Goal: Task Accomplishment & Management: Use online tool/utility

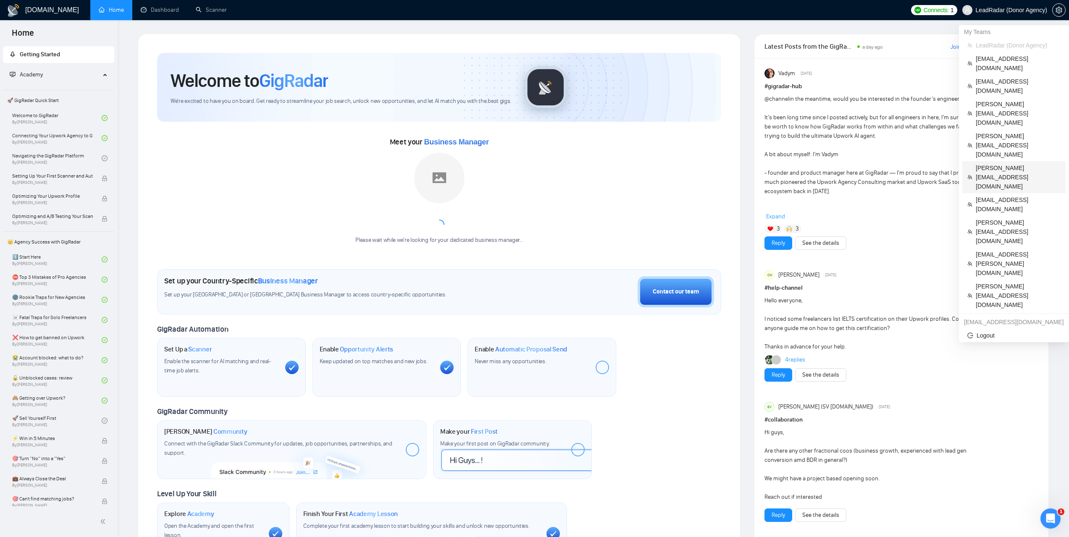
click at [981, 163] on span "[PERSON_NAME][EMAIL_ADDRESS][DOMAIN_NAME]" at bounding box center [1018, 177] width 85 height 28
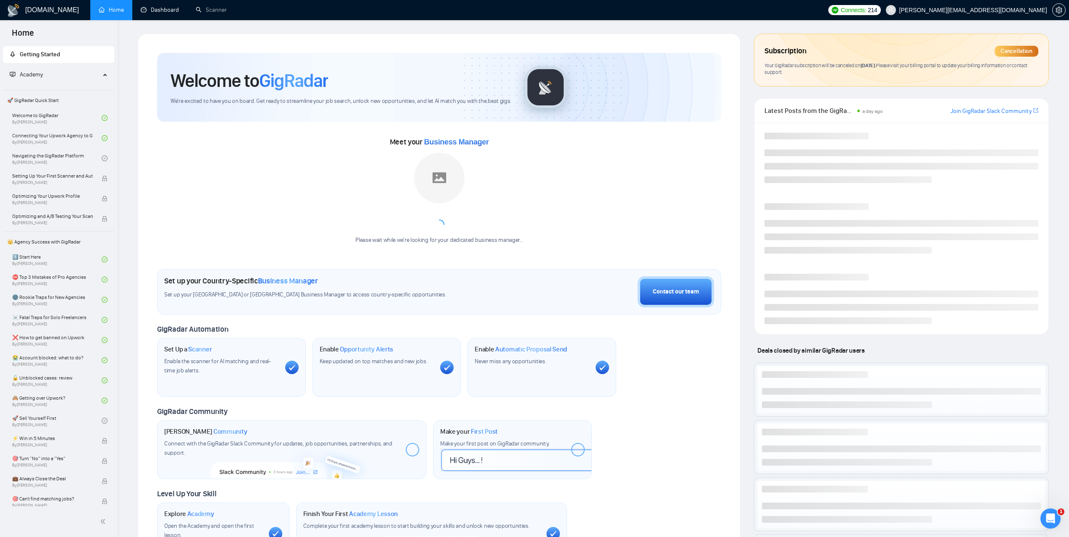
drag, startPoint x: 163, startPoint y: 12, endPoint x: 467, endPoint y: 114, distance: 321.0
click at [163, 12] on link "Dashboard" at bounding box center [160, 9] width 38 height 7
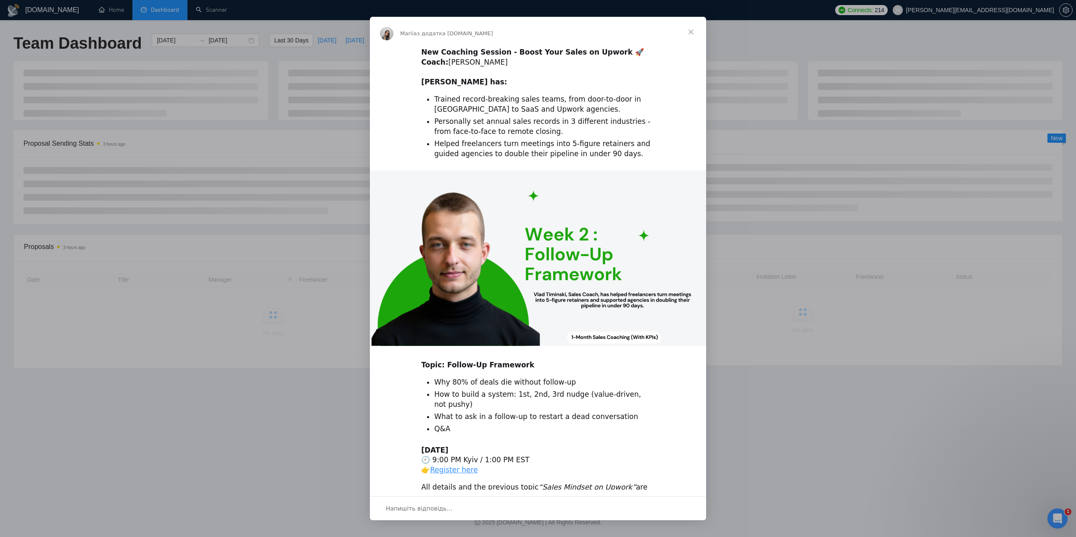
click at [689, 29] on span "Закрити" at bounding box center [691, 32] width 30 height 30
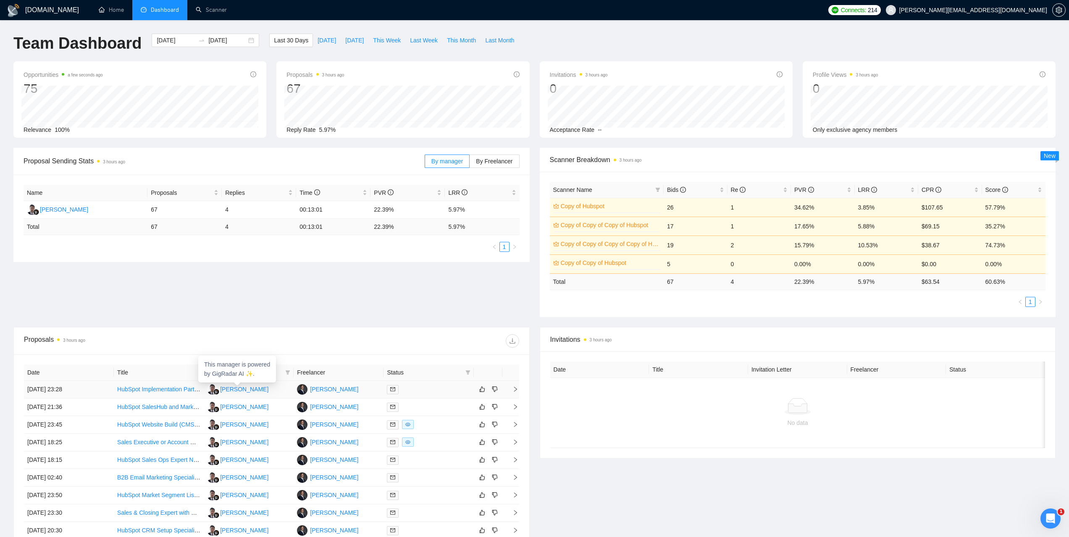
click at [240, 389] on div "[PERSON_NAME]" at bounding box center [244, 389] width 48 height 9
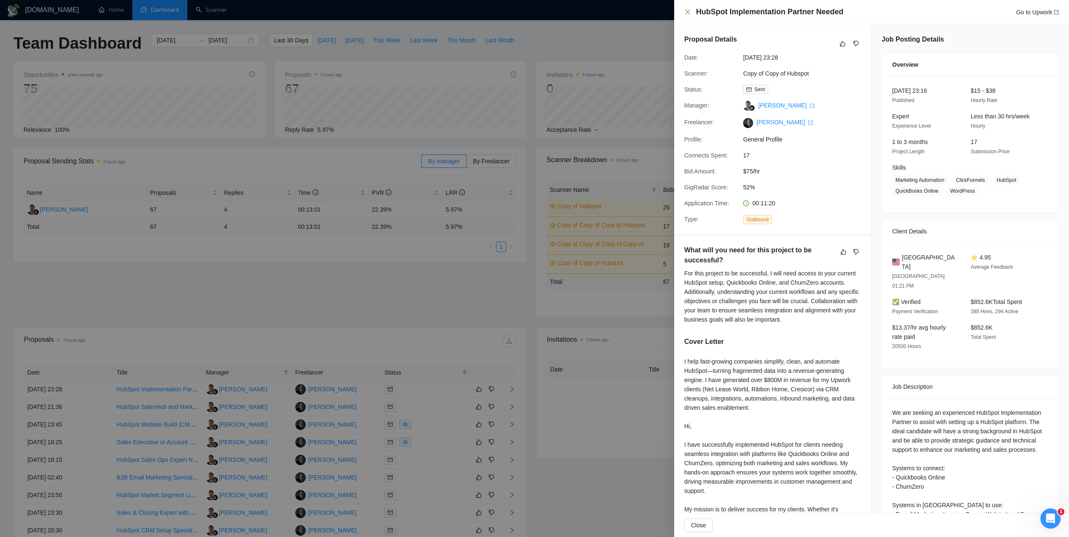
click at [215, 274] on div at bounding box center [534, 268] width 1069 height 537
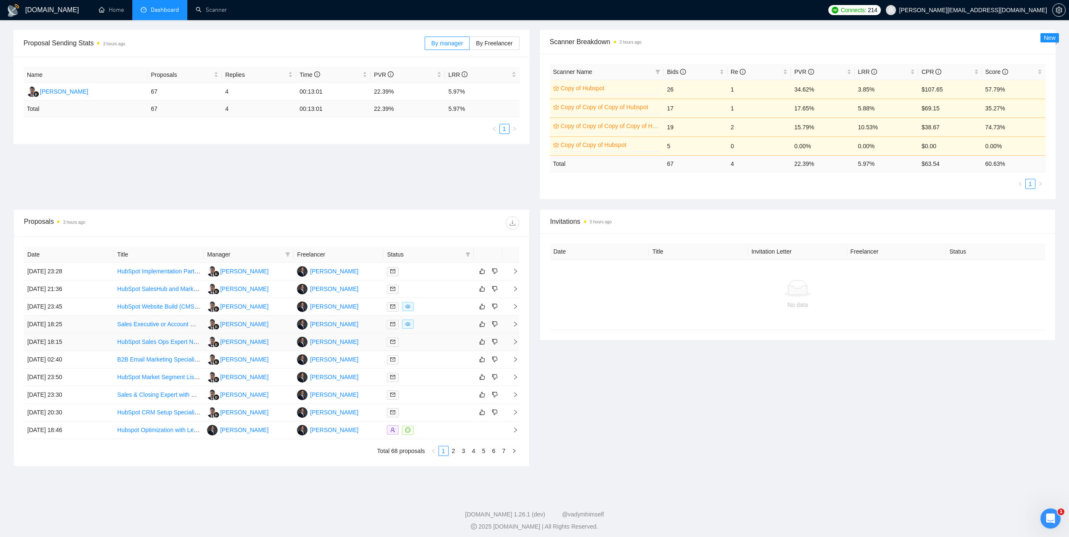
scroll to position [122, 0]
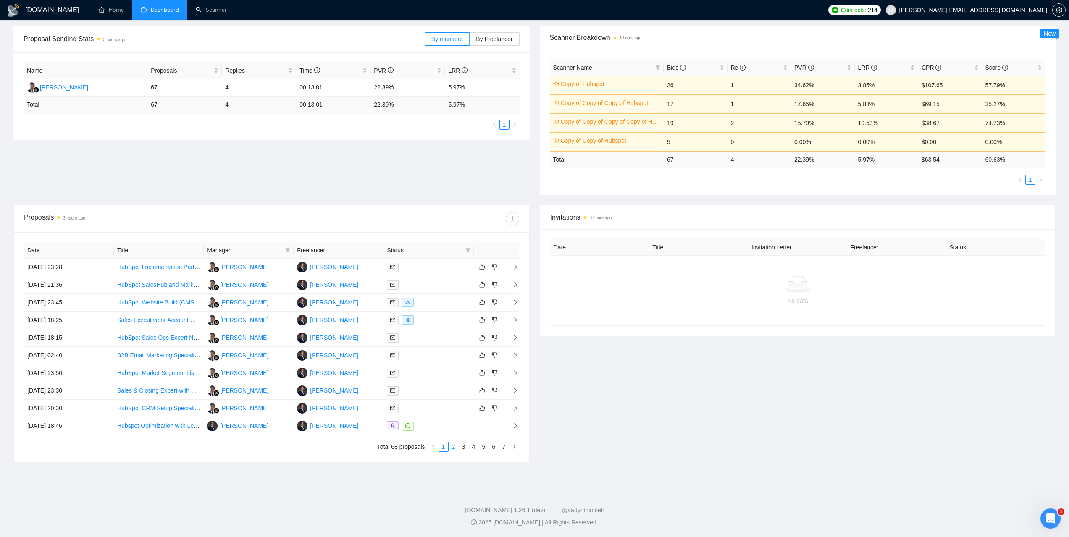
click at [454, 446] on link "2" at bounding box center [453, 446] width 9 height 9
click at [464, 449] on link "3" at bounding box center [463, 446] width 9 height 9
click at [473, 449] on link "4" at bounding box center [473, 446] width 9 height 9
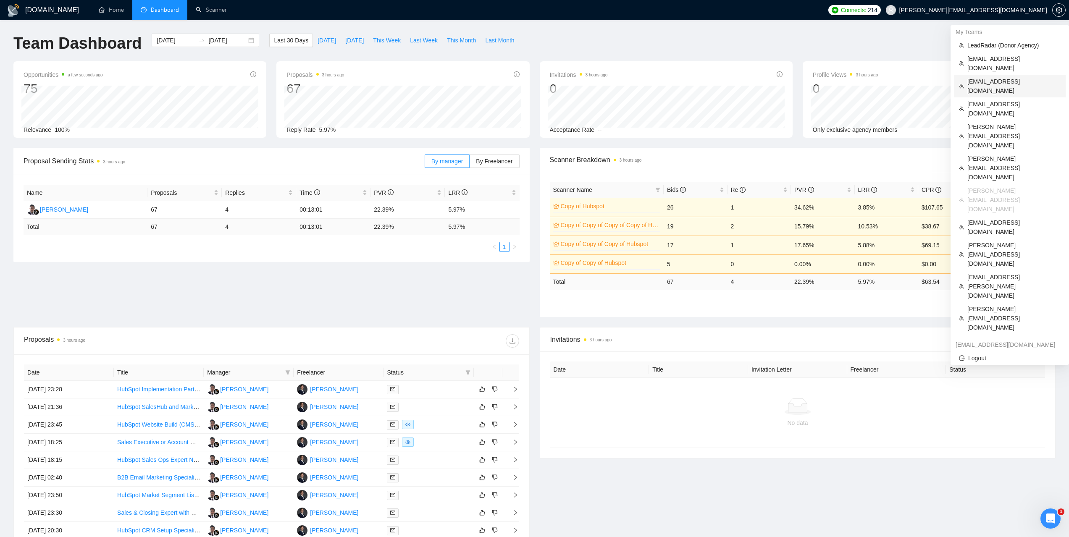
click at [992, 77] on span "[EMAIL_ADDRESS][DOMAIN_NAME]" at bounding box center [1014, 86] width 93 height 18
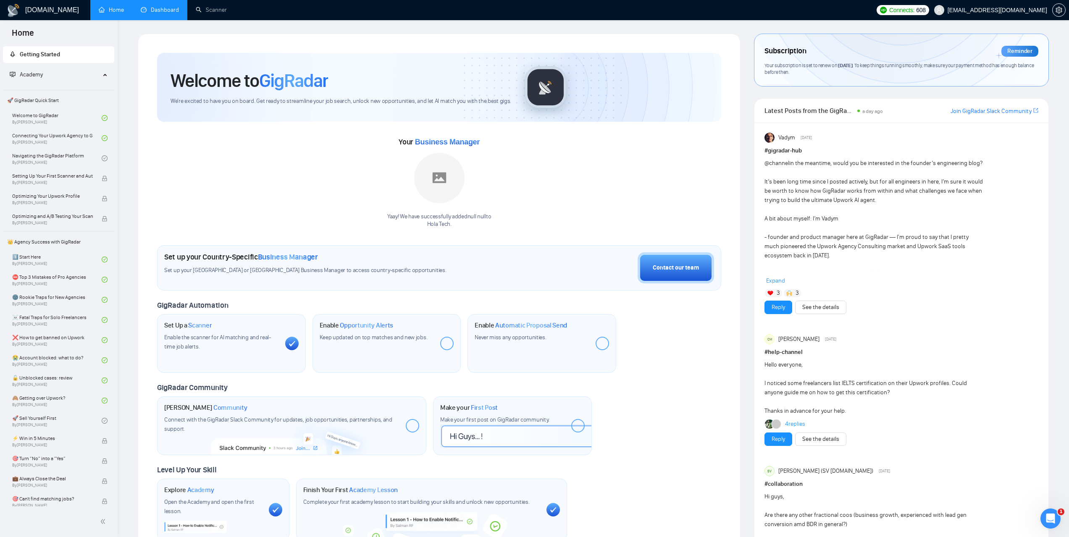
click at [148, 6] on link "Dashboard" at bounding box center [160, 9] width 38 height 7
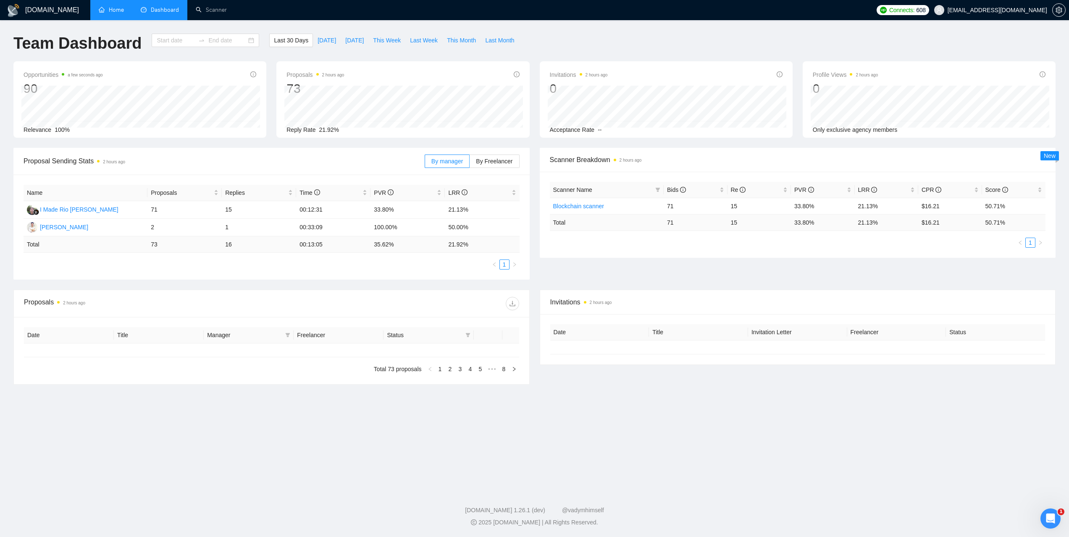
type input "[DATE]"
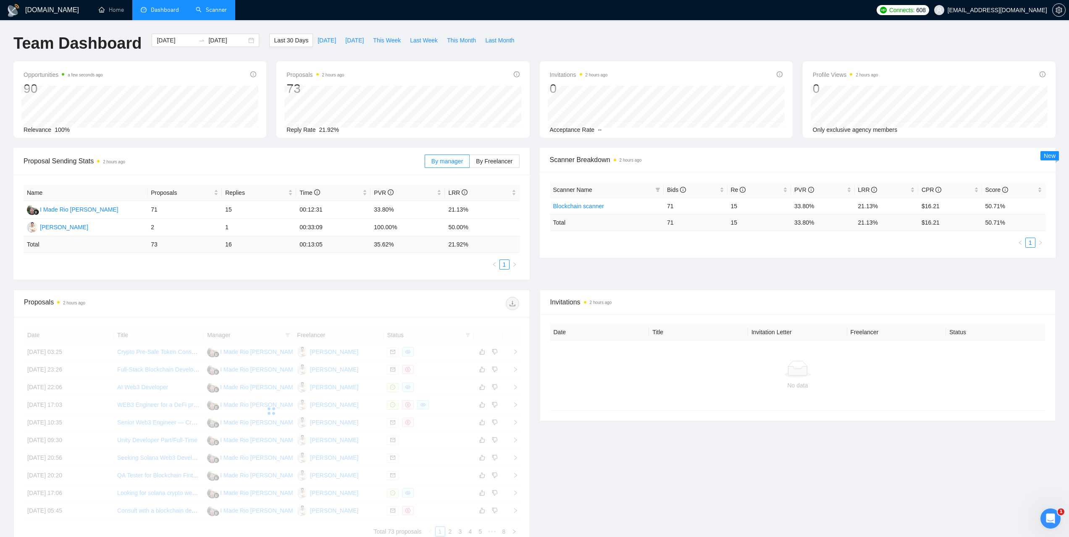
click at [210, 13] on link "Scanner" at bounding box center [211, 9] width 31 height 7
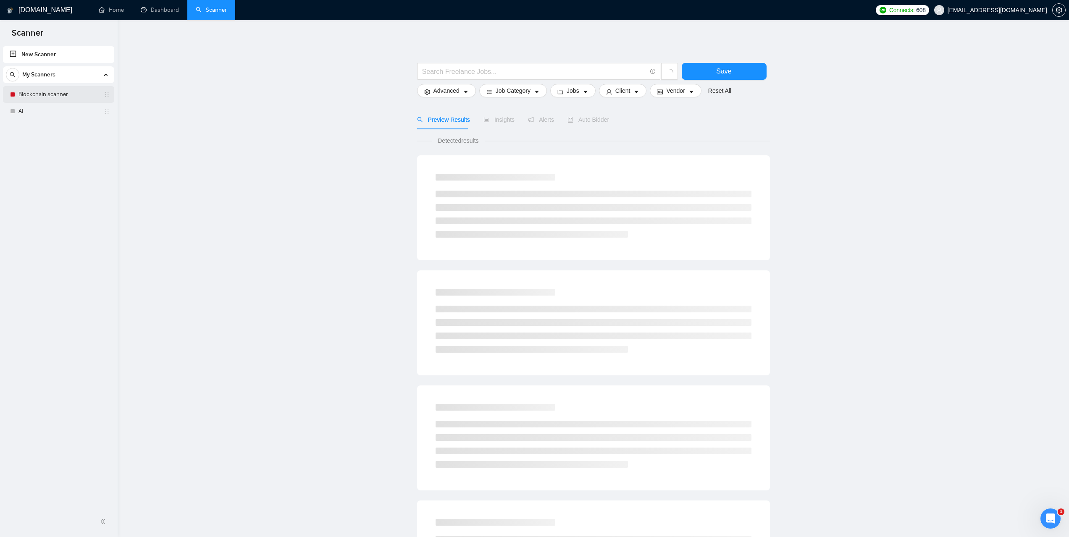
click at [47, 96] on link "Blockchain scanner" at bounding box center [58, 94] width 80 height 17
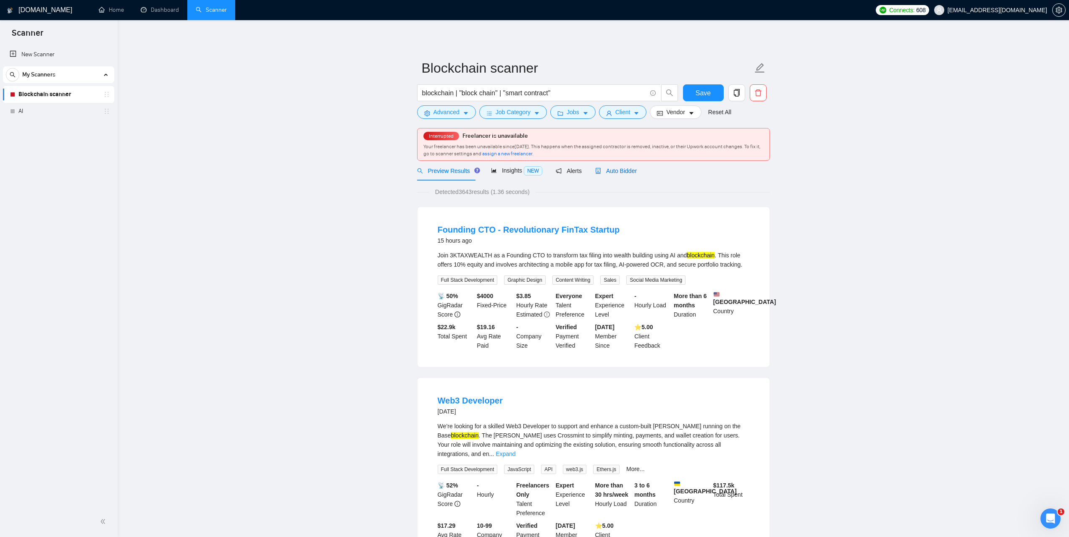
click at [621, 173] on span "Auto Bidder" at bounding box center [616, 171] width 42 height 7
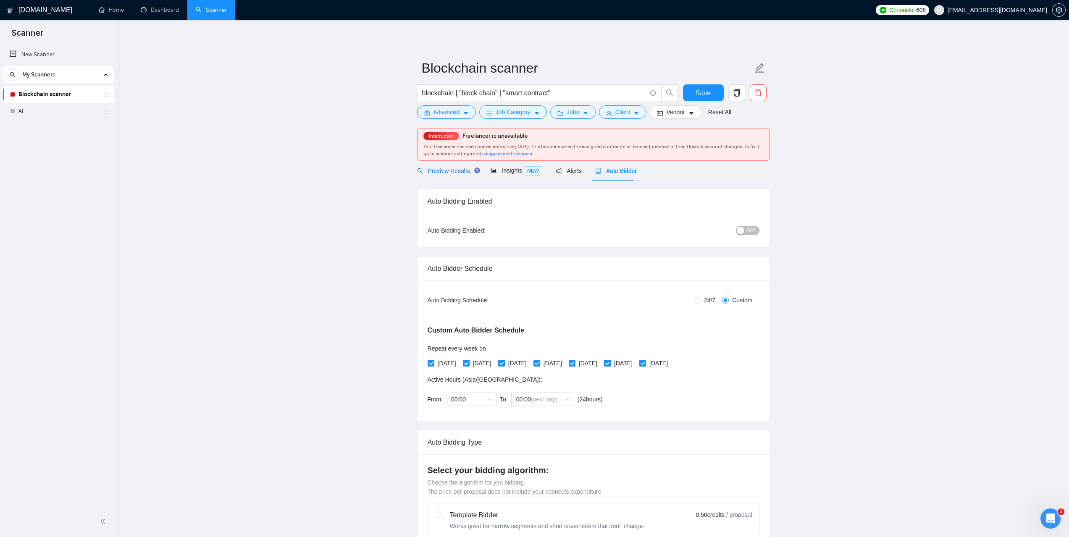
click at [452, 173] on span "Preview Results" at bounding box center [447, 171] width 60 height 7
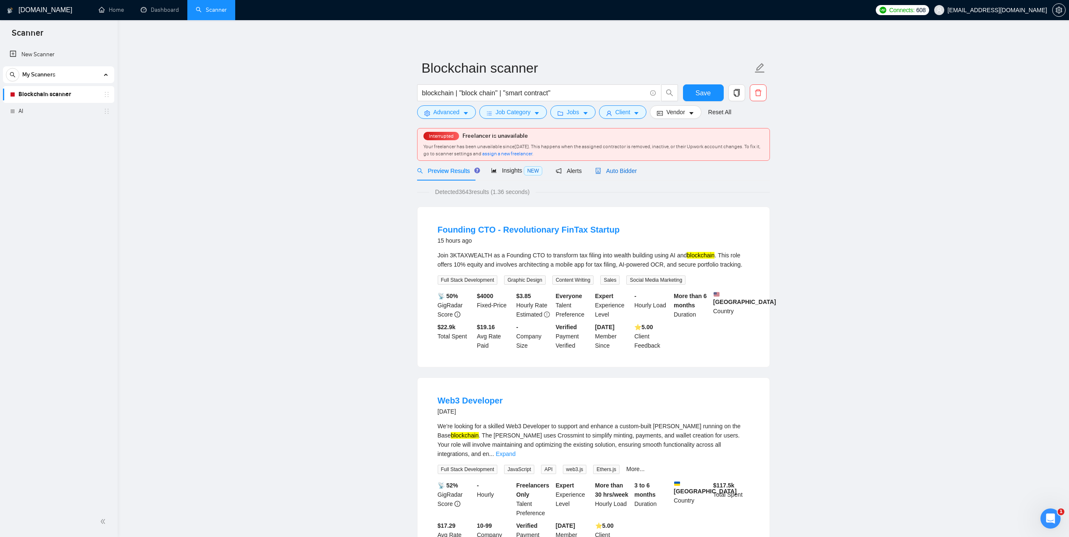
click at [619, 171] on span "Auto Bidder" at bounding box center [616, 171] width 42 height 7
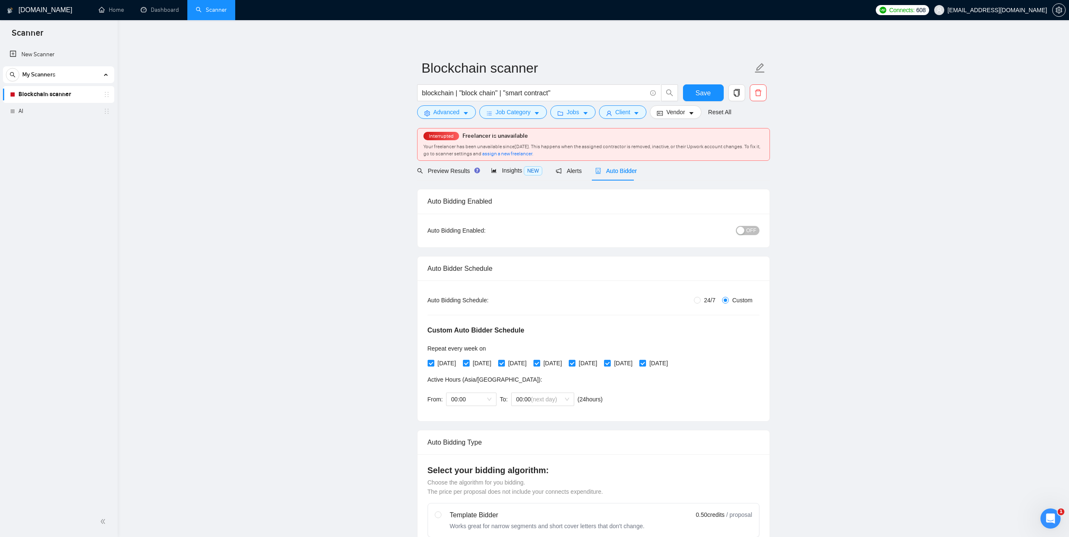
checkbox input "true"
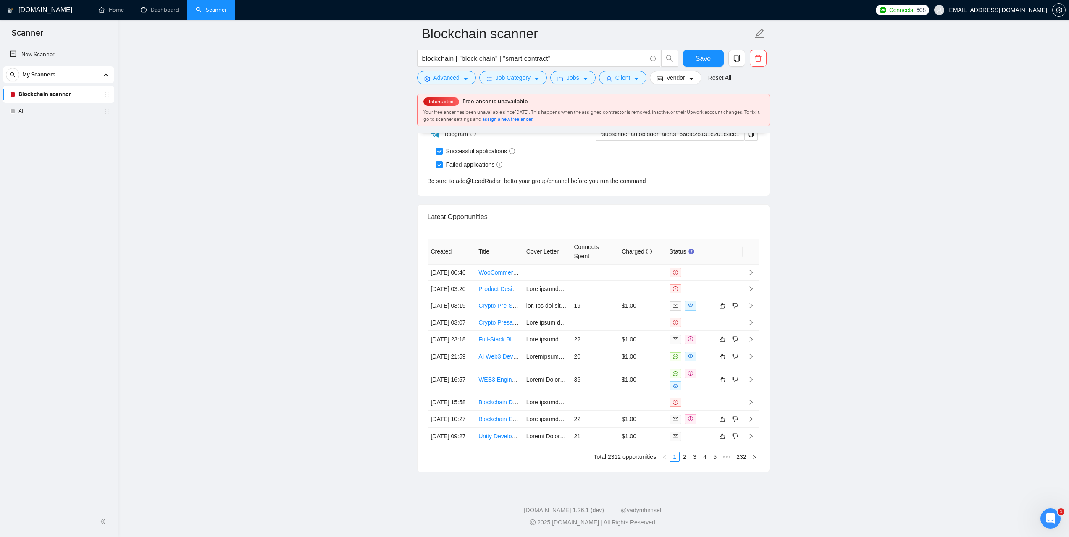
scroll to position [2296, 0]
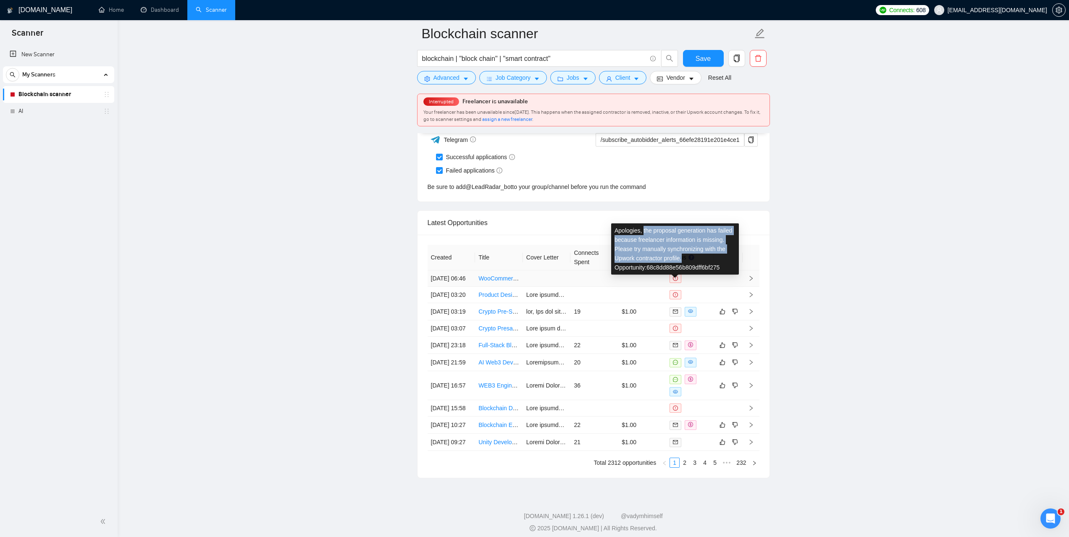
drag, startPoint x: 686, startPoint y: 256, endPoint x: 644, endPoint y: 230, distance: 49.7
click at [644, 230] on div "Apologies, the proposal generation has failed because freelancer information is…" at bounding box center [675, 249] width 128 height 51
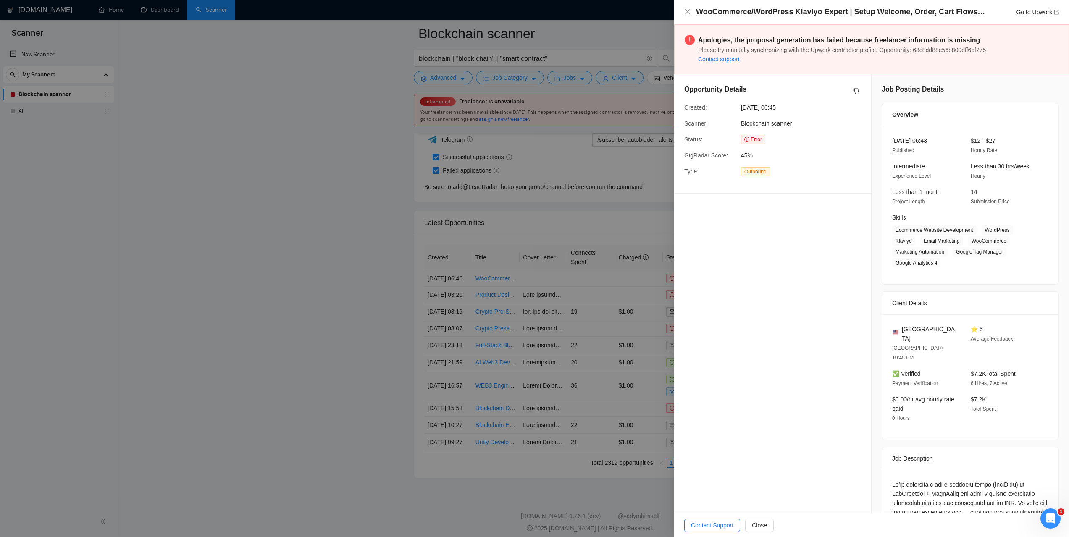
drag, startPoint x: 318, startPoint y: 208, endPoint x: 561, endPoint y: 150, distance: 249.5
click at [318, 208] on div at bounding box center [534, 268] width 1069 height 537
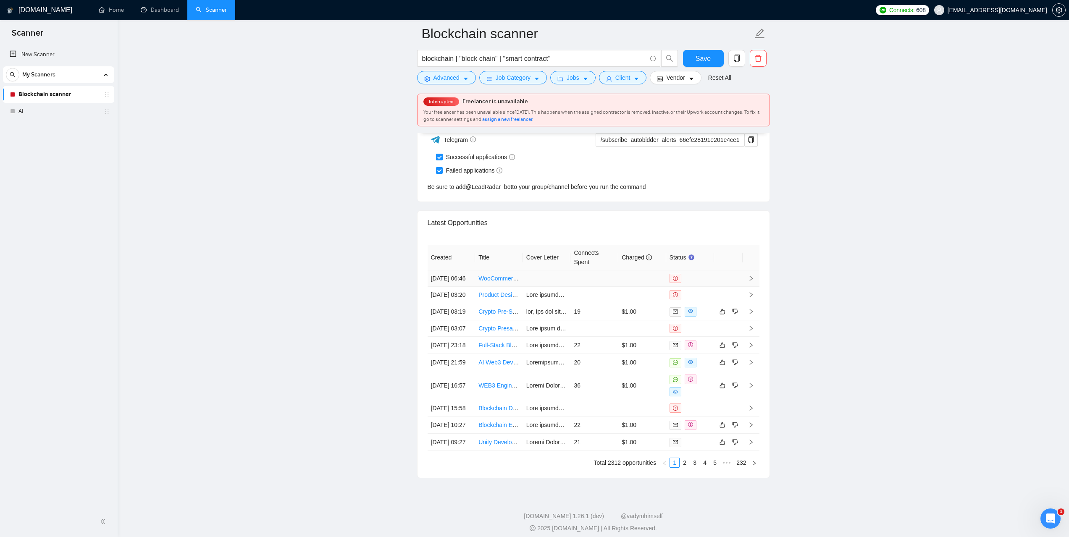
click at [694, 283] on div at bounding box center [690, 278] width 41 height 9
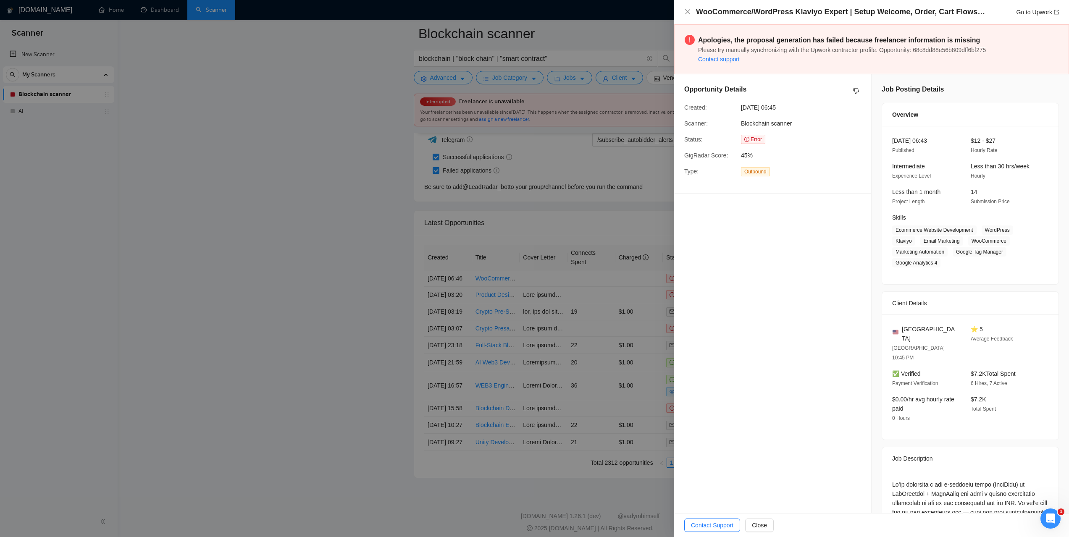
drag, startPoint x: 231, startPoint y: 274, endPoint x: 321, endPoint y: 295, distance: 92.4
click at [232, 274] on div at bounding box center [534, 268] width 1069 height 537
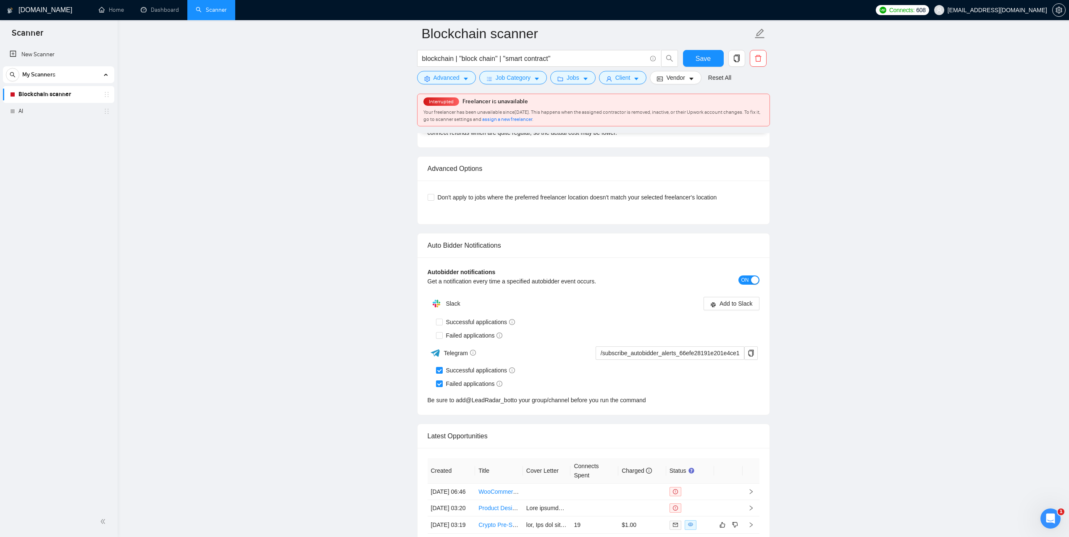
scroll to position [2212, 0]
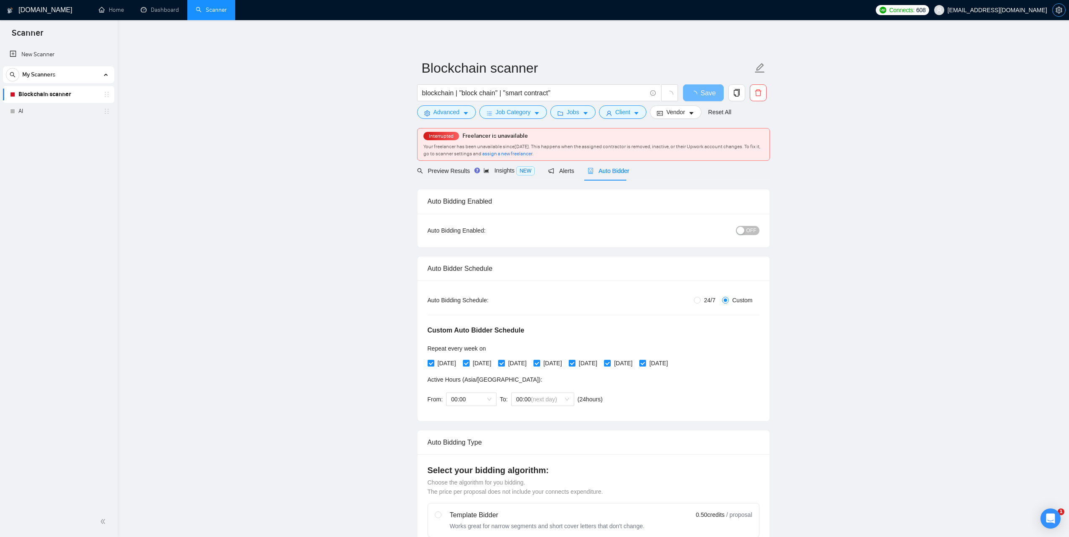
click at [1059, 12] on icon "setting" at bounding box center [1059, 10] width 7 height 7
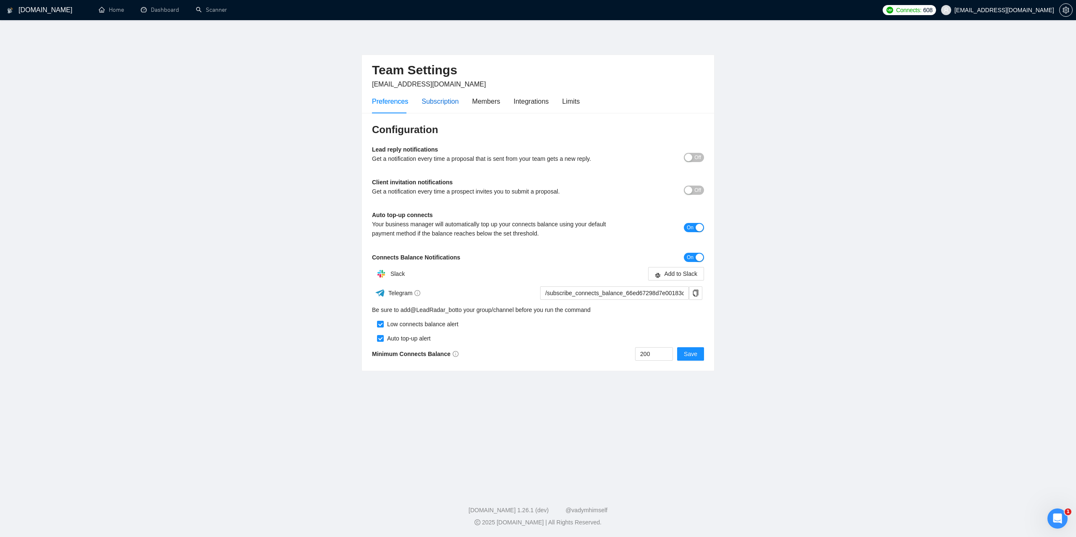
click at [423, 99] on div "Subscription" at bounding box center [439, 101] width 37 height 11
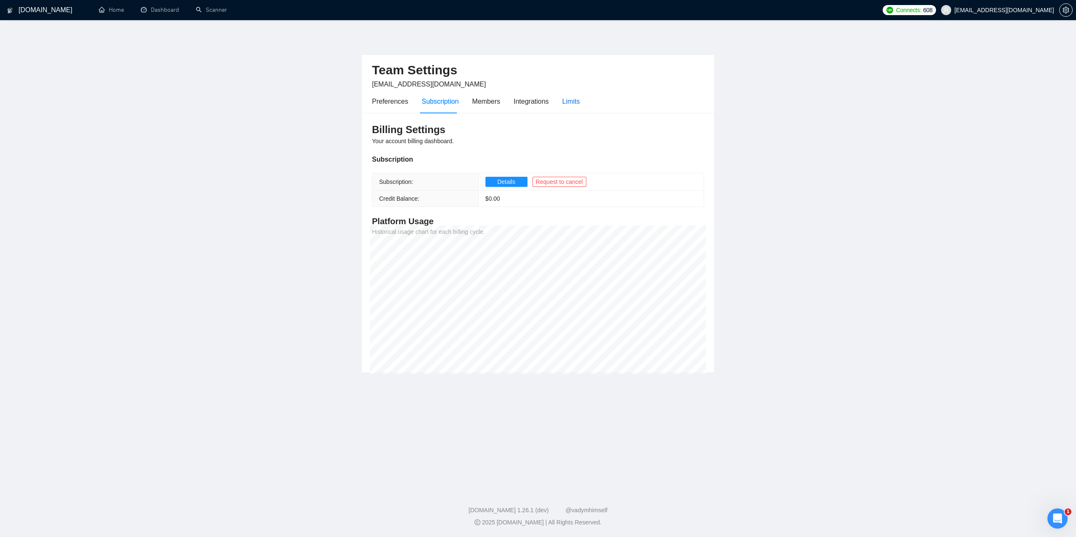
click at [575, 104] on div "Limits" at bounding box center [571, 101] width 18 height 11
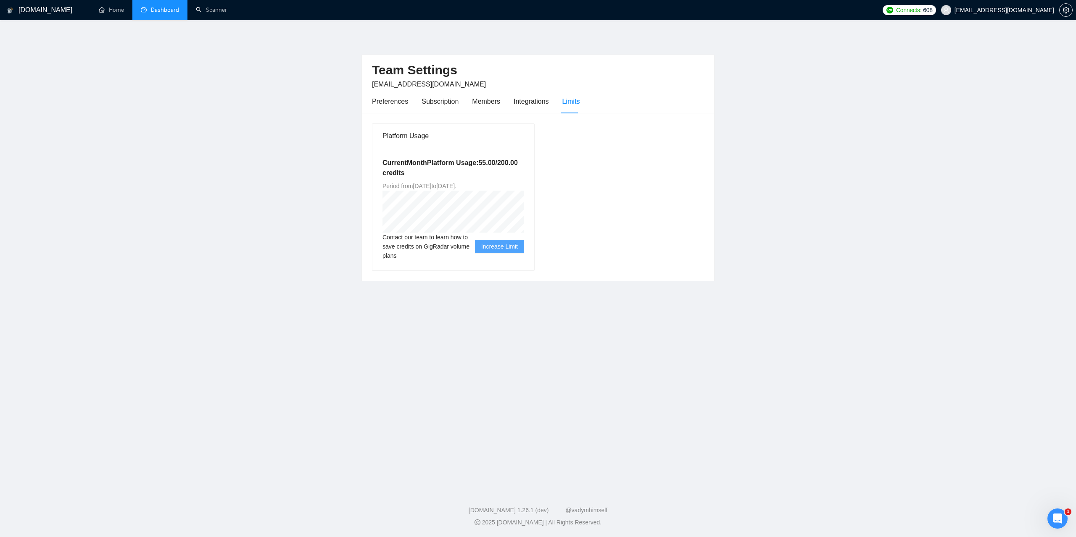
click at [169, 13] on link "Dashboard" at bounding box center [160, 9] width 38 height 7
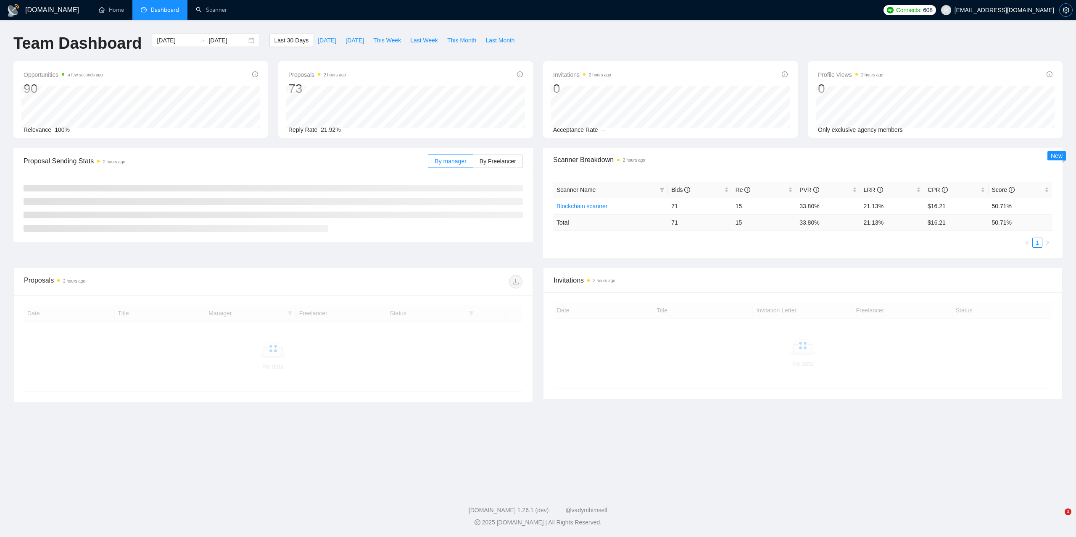
click at [1064, 11] on icon "setting" at bounding box center [1065, 10] width 7 height 7
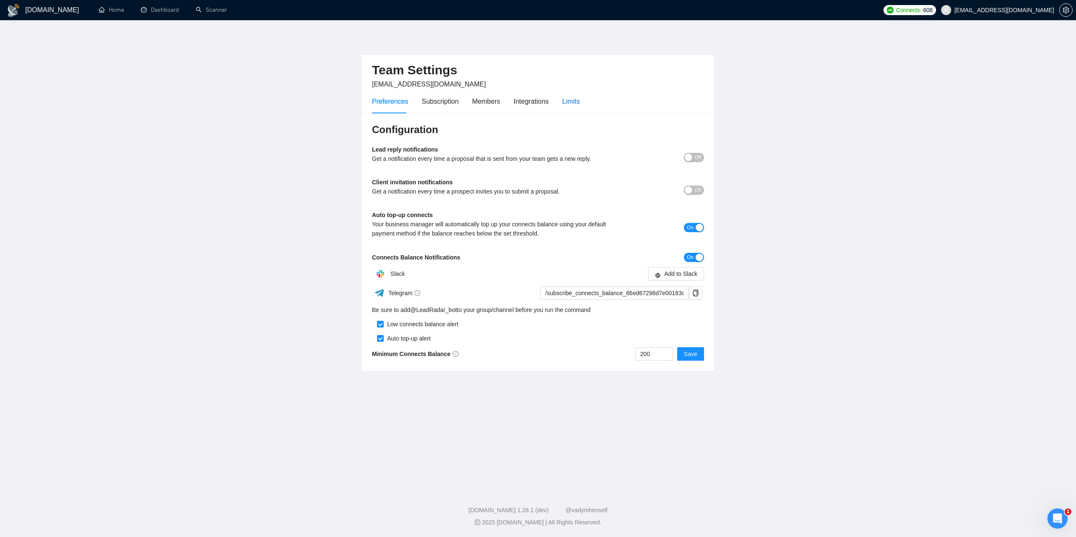
click at [572, 103] on div "Limits" at bounding box center [571, 101] width 18 height 11
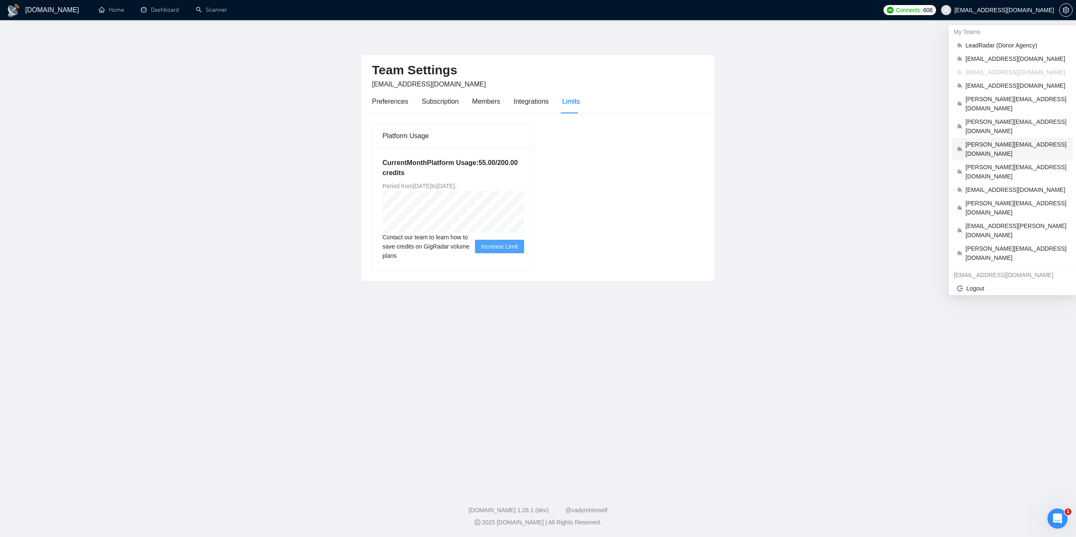
click at [991, 140] on span "billy@titanmarketingagency.com" at bounding box center [1016, 149] width 102 height 18
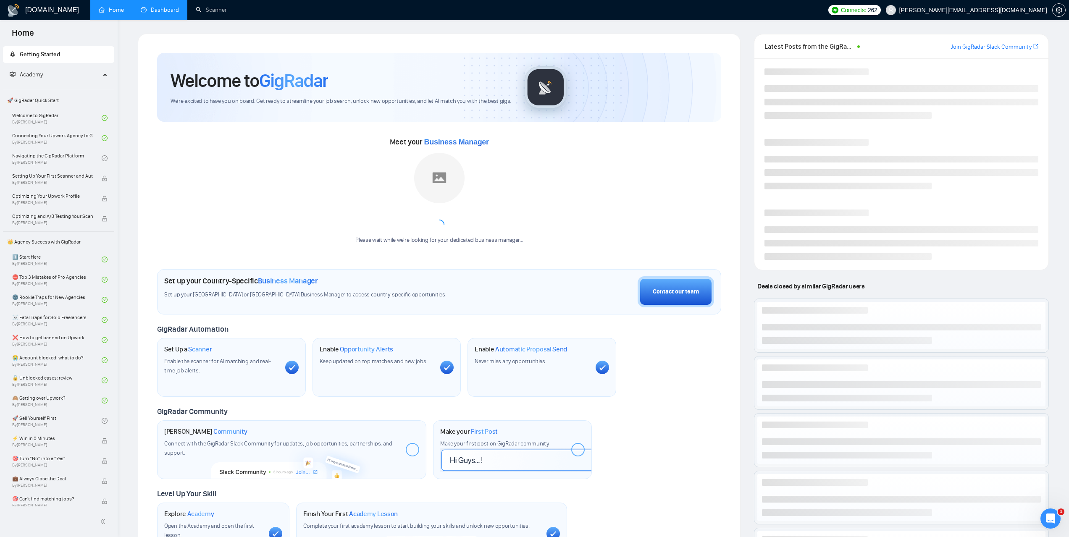
click at [162, 11] on link "Dashboard" at bounding box center [160, 9] width 38 height 7
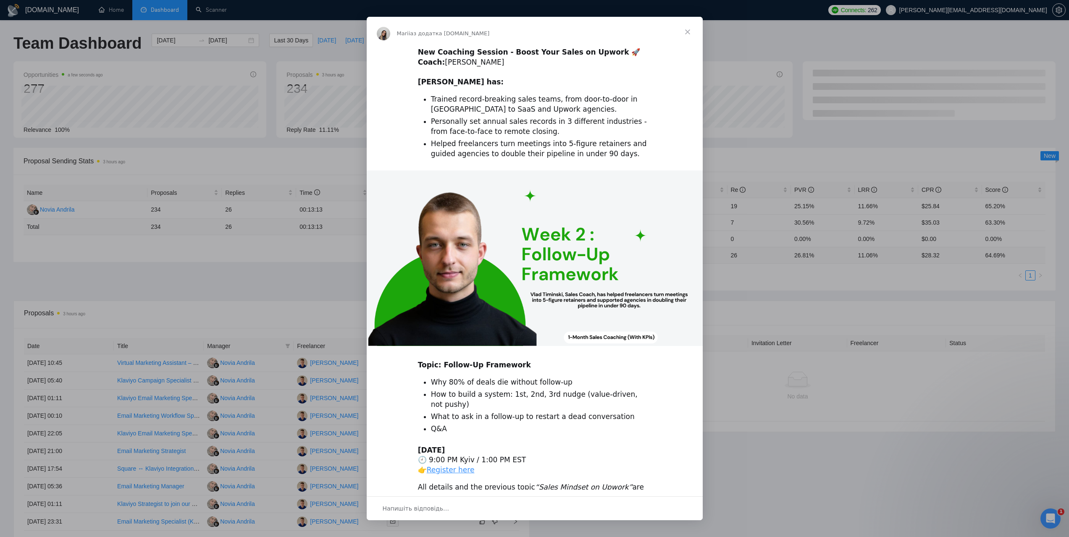
click at [689, 30] on span "Закрити" at bounding box center [688, 32] width 30 height 30
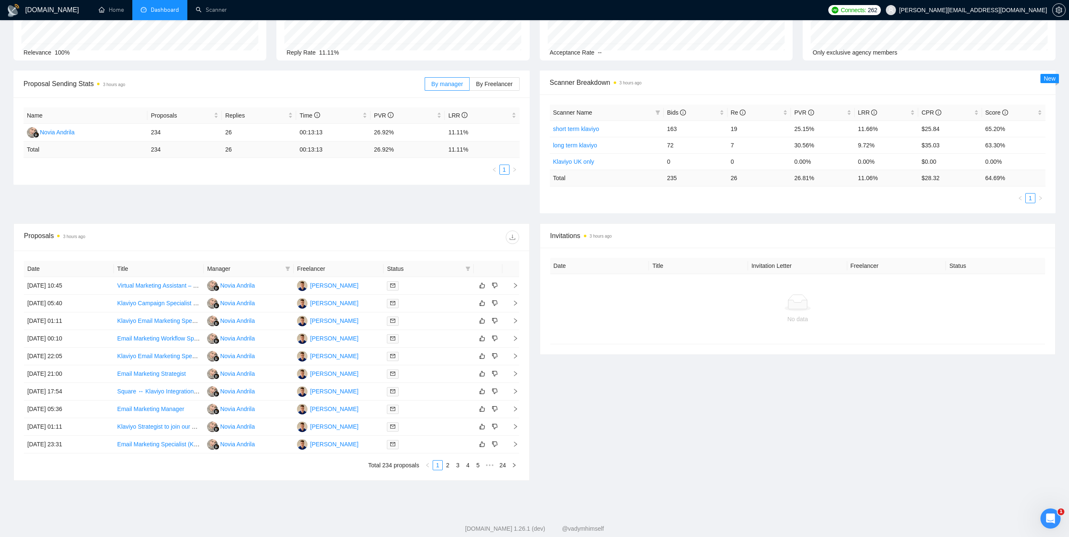
scroll to position [96, 0]
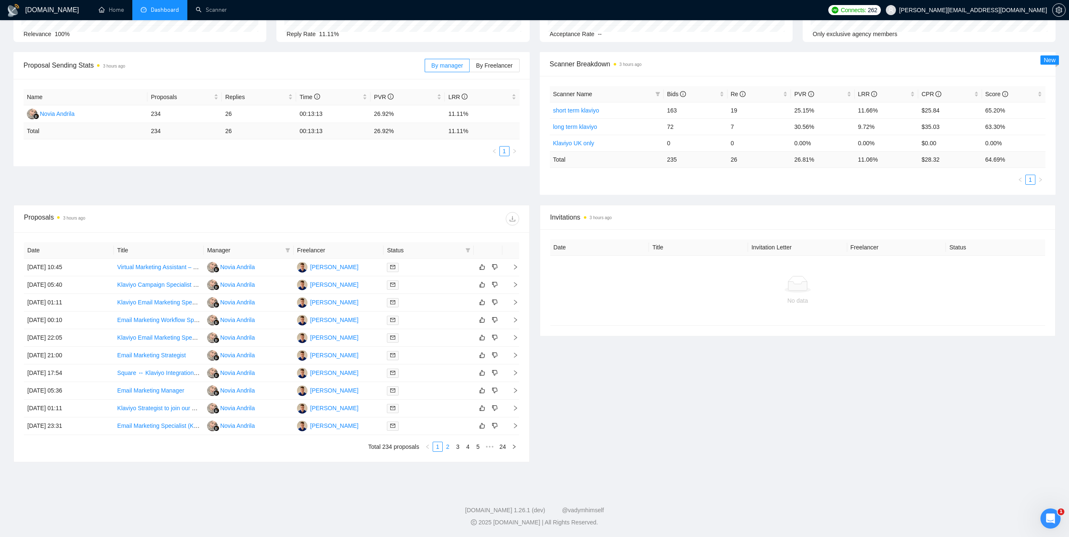
click at [448, 448] on link "2" at bounding box center [447, 446] width 9 height 9
click at [331, 268] on div "Billy Chivers" at bounding box center [334, 267] width 48 height 9
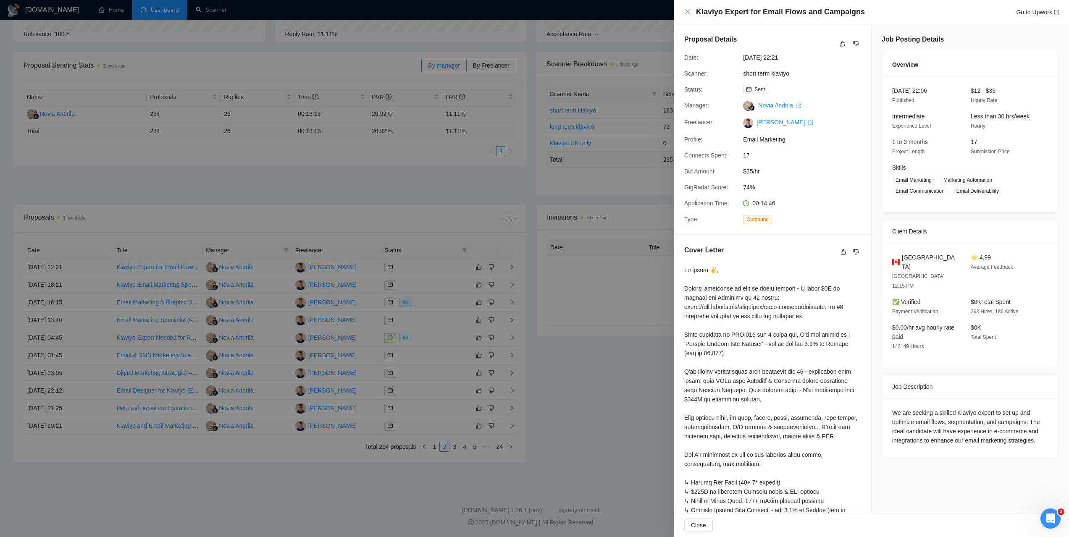
click at [536, 204] on div at bounding box center [534, 268] width 1069 height 537
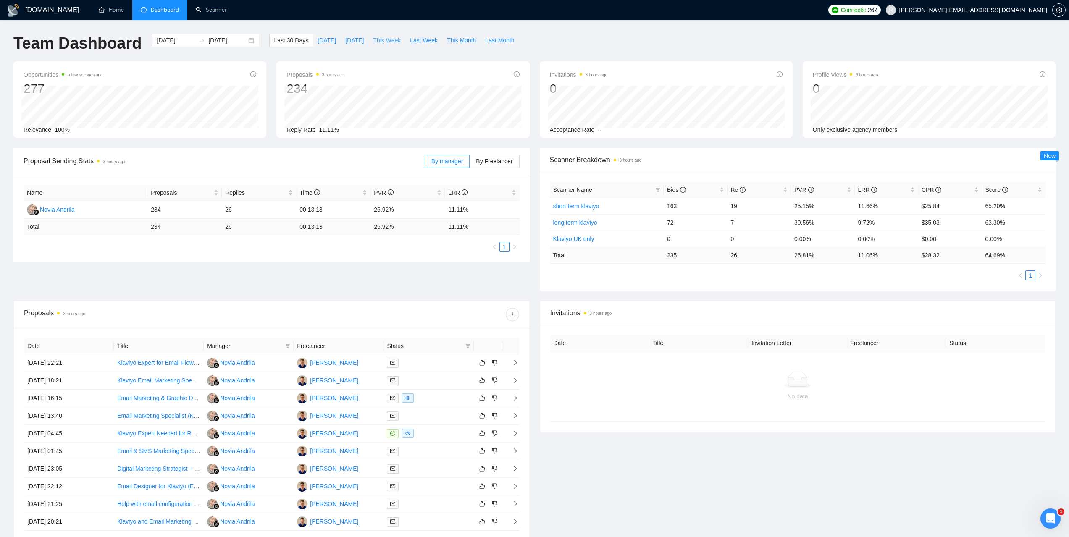
click at [379, 43] on span "This Week" at bounding box center [387, 40] width 28 height 9
type input "2025-09-22"
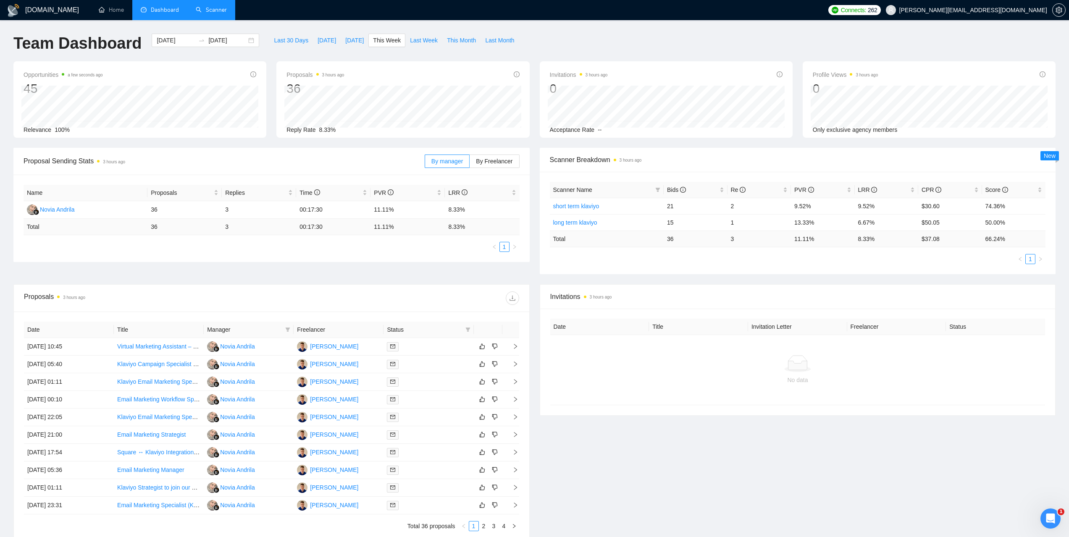
click at [210, 13] on link "Scanner" at bounding box center [211, 9] width 31 height 7
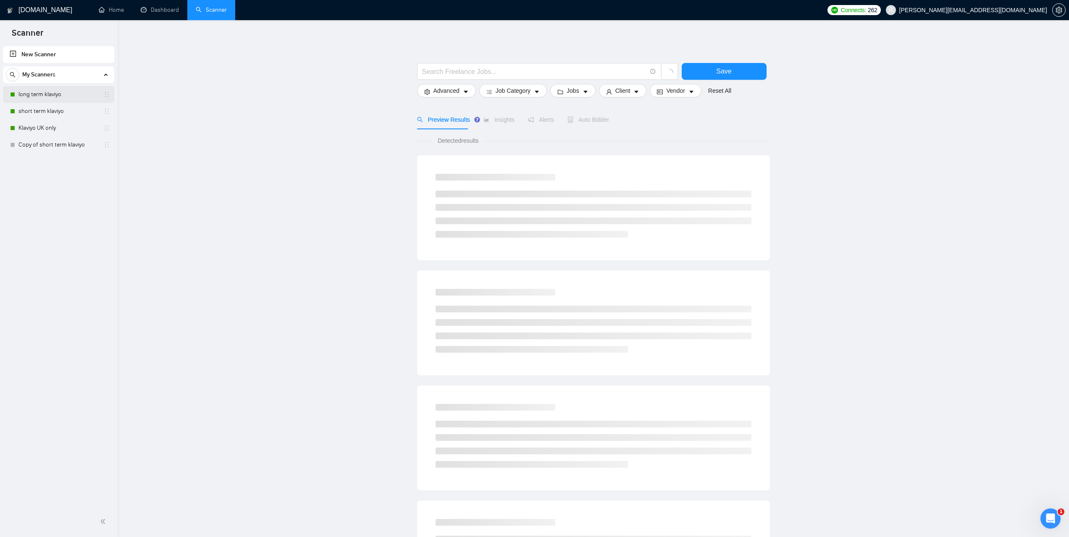
click at [54, 97] on link "long term klaviyo" at bounding box center [58, 94] width 80 height 17
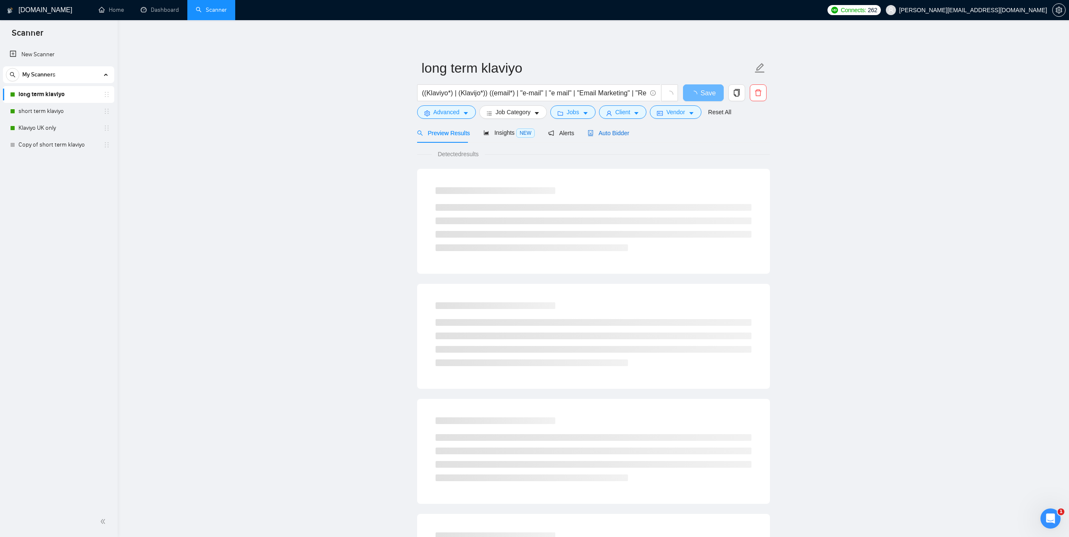
click at [608, 130] on span "Auto Bidder" at bounding box center [609, 133] width 42 height 7
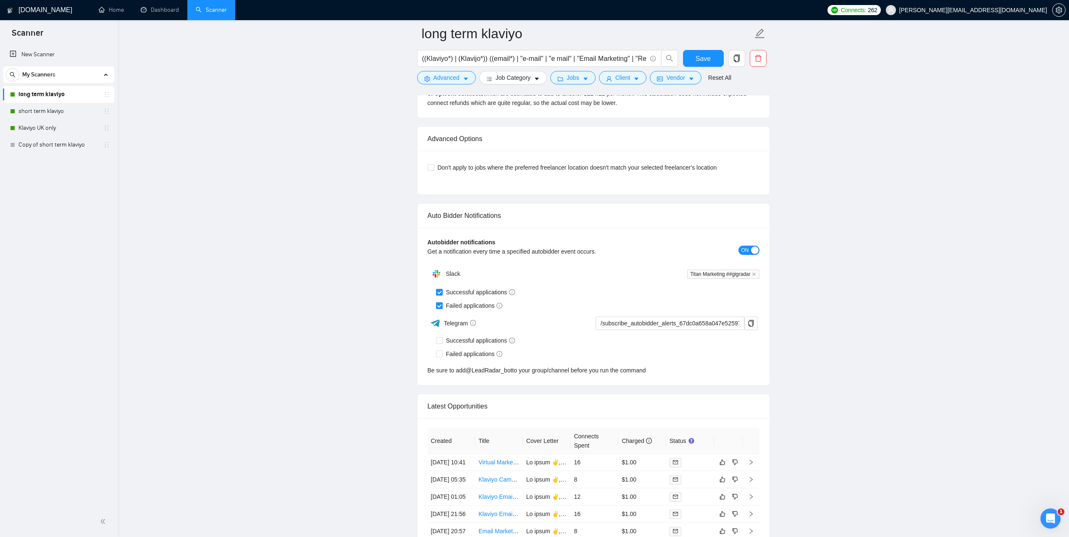
scroll to position [2101, 0]
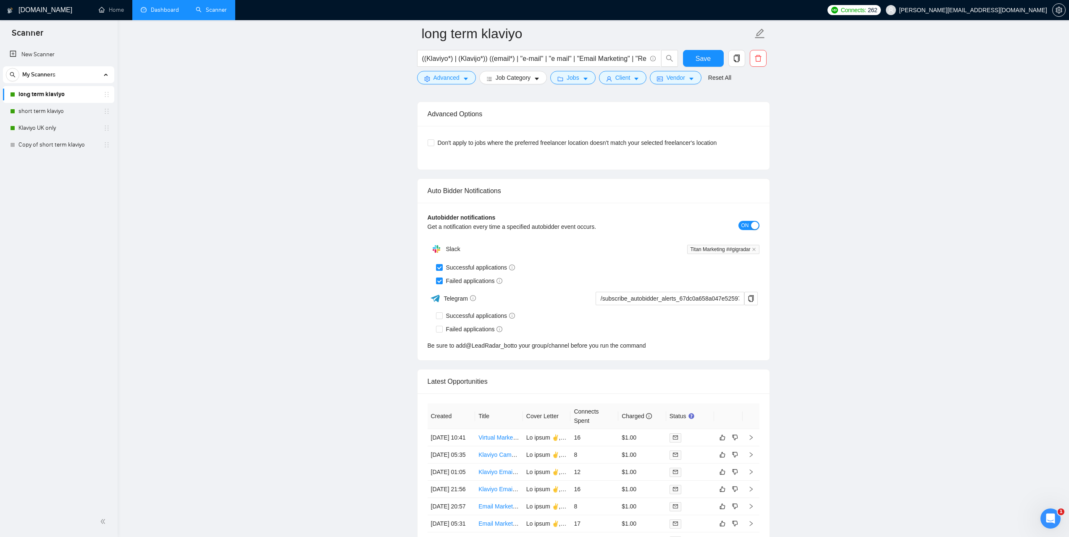
click at [166, 12] on link "Dashboard" at bounding box center [160, 9] width 38 height 7
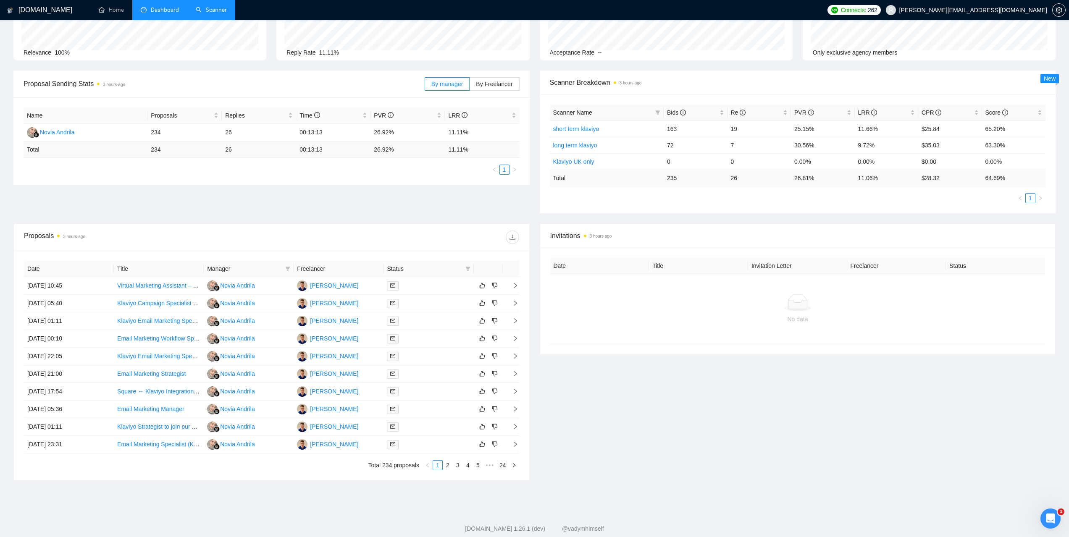
scroll to position [96, 0]
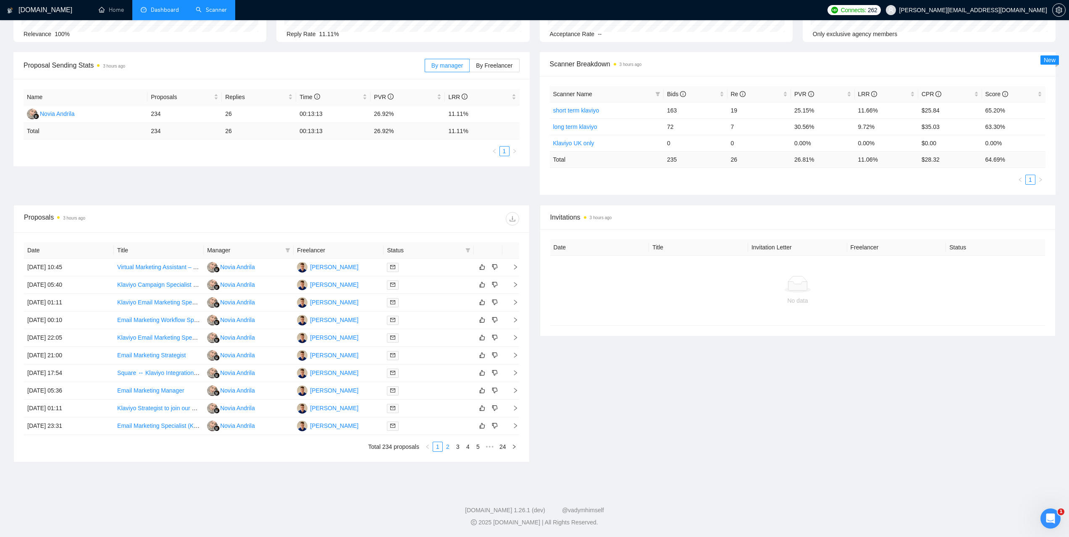
click at [450, 446] on link "2" at bounding box center [447, 446] width 9 height 9
click at [458, 450] on link "3" at bounding box center [457, 446] width 9 height 9
click at [471, 448] on link "4" at bounding box center [467, 446] width 9 height 9
click at [53, 352] on td "24 Sep, 2025 14:55" at bounding box center [69, 356] width 90 height 18
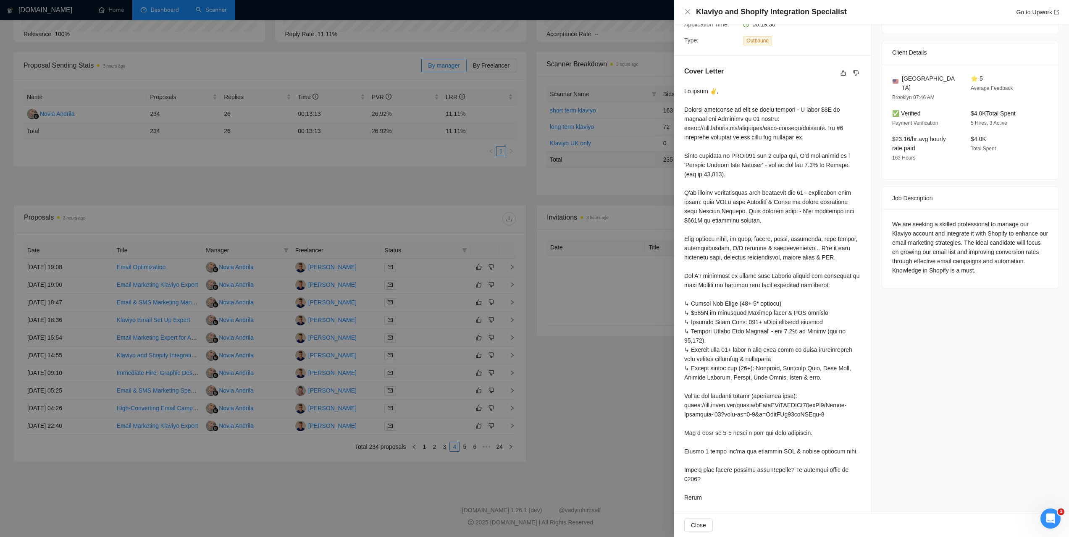
scroll to position [210, 0]
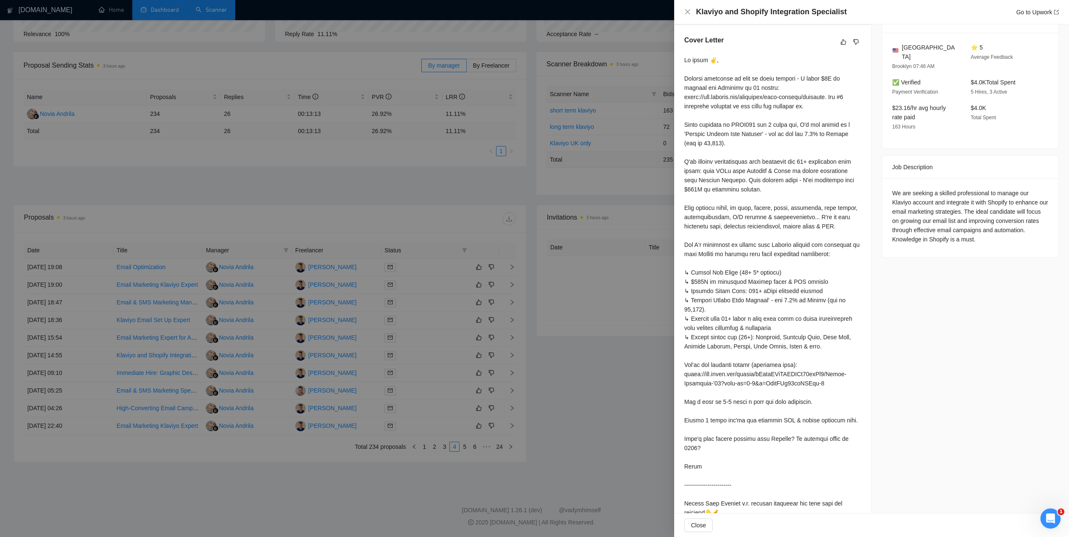
click at [608, 393] on div at bounding box center [534, 268] width 1069 height 537
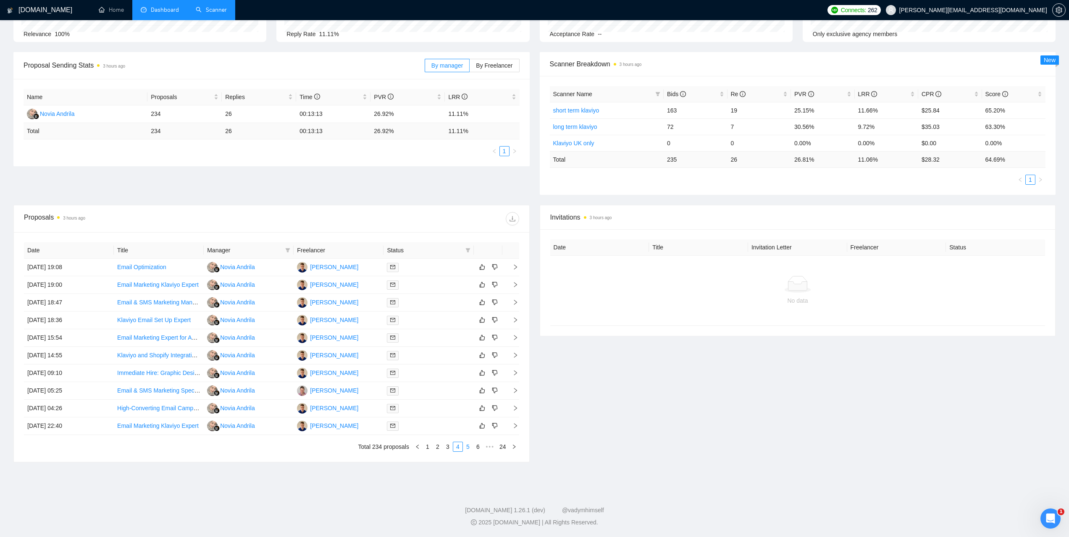
click at [468, 448] on link "5" at bounding box center [467, 446] width 9 height 9
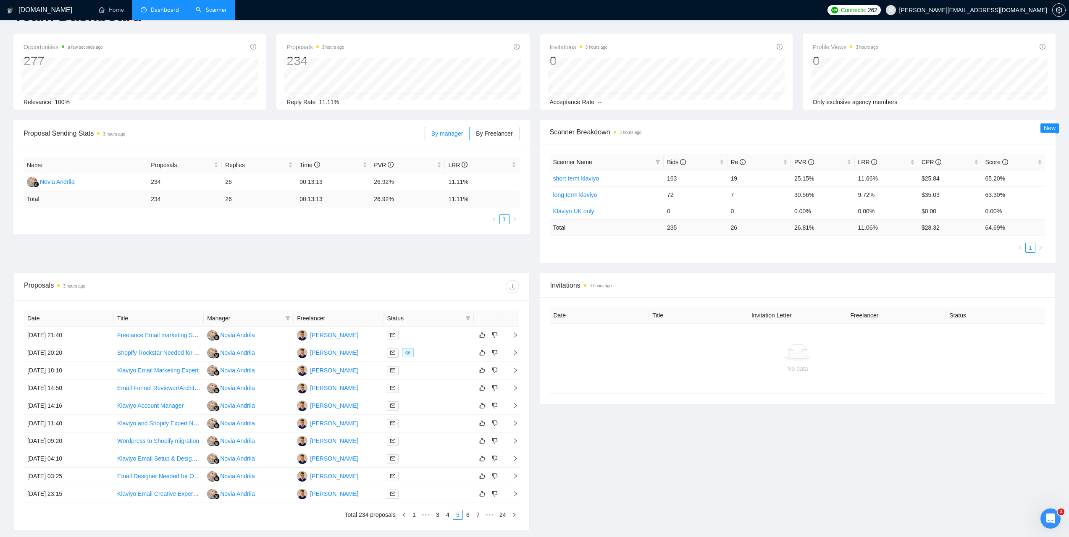
scroll to position [0, 0]
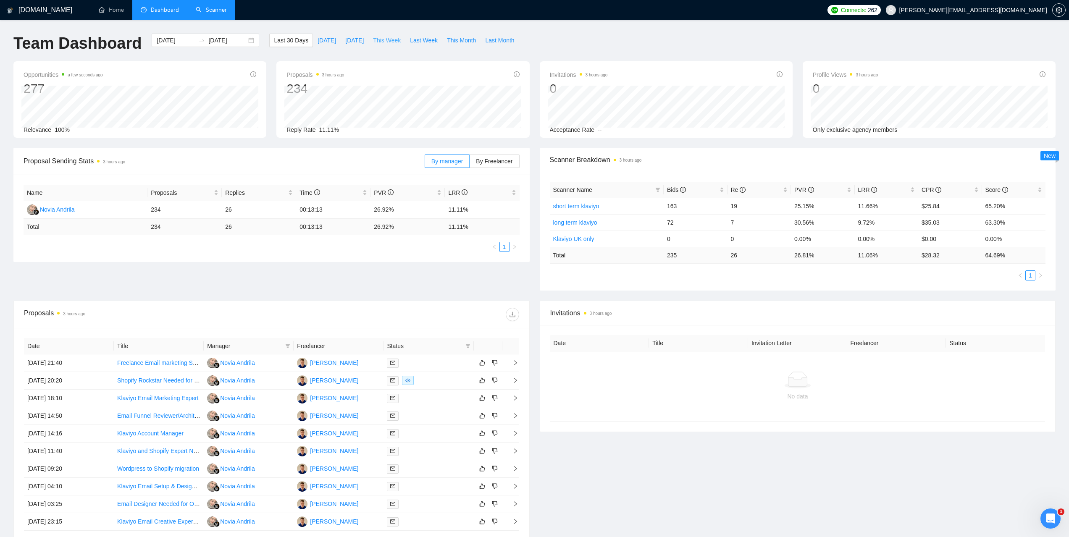
click at [392, 42] on span "This Week" at bounding box center [387, 40] width 28 height 9
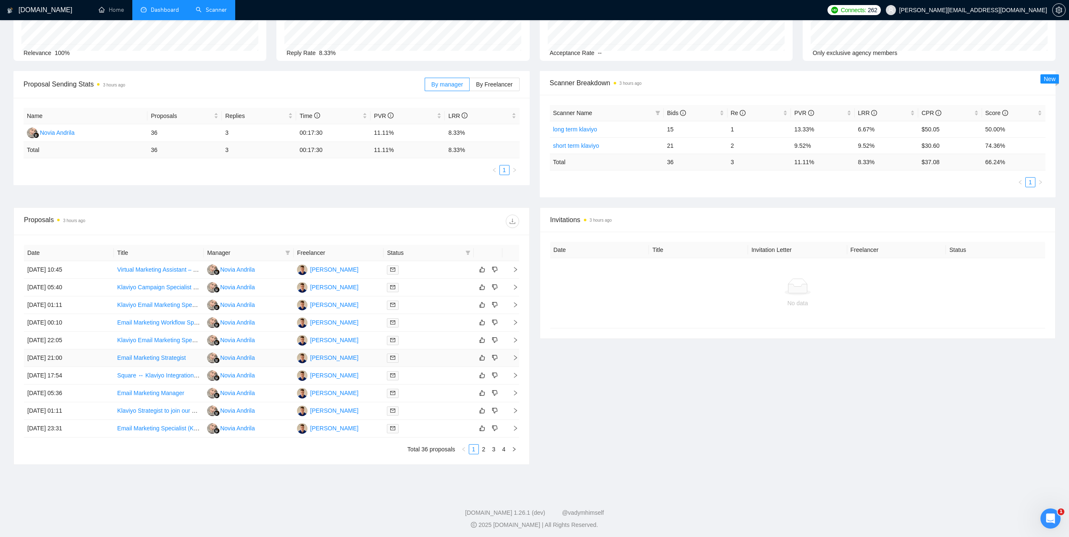
scroll to position [79, 0]
click at [503, 450] on link "4" at bounding box center [504, 446] width 9 height 9
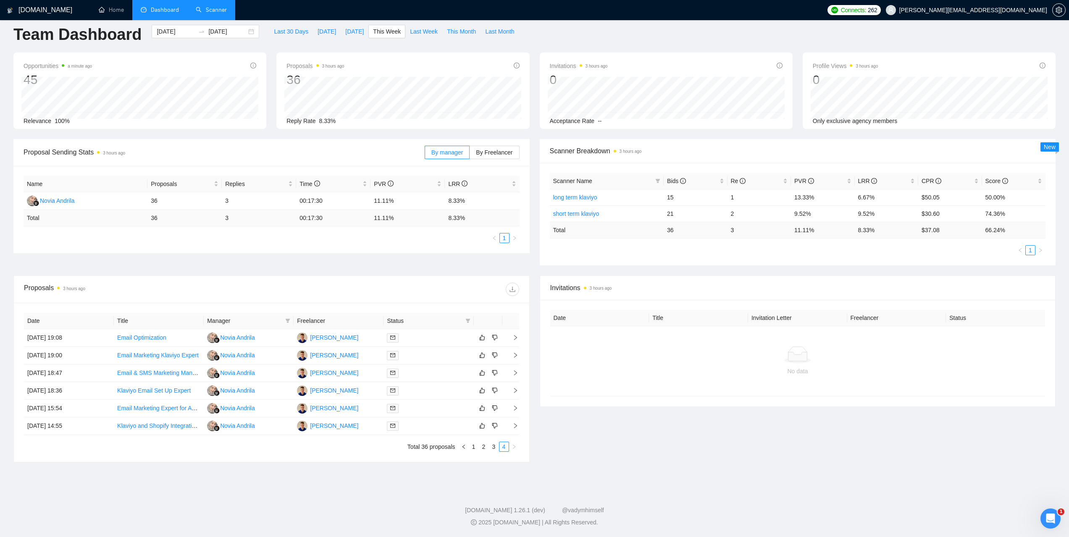
scroll to position [9, 0]
click at [491, 32] on span "Last Month" at bounding box center [499, 31] width 29 height 9
type input "2025-08-01"
type input "2025-08-31"
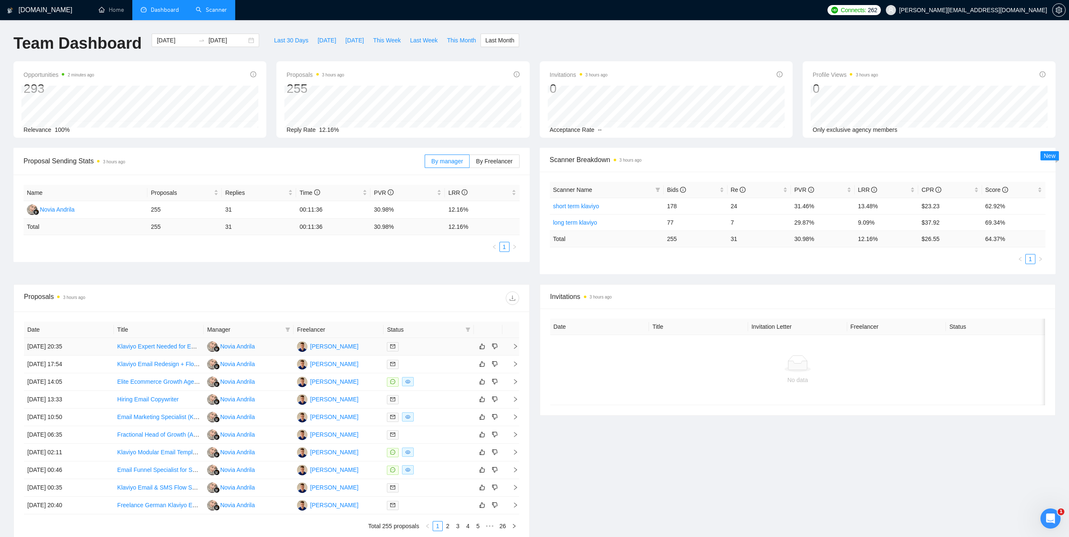
click at [73, 351] on td "31 Aug, 2025 20:35" at bounding box center [69, 347] width 90 height 18
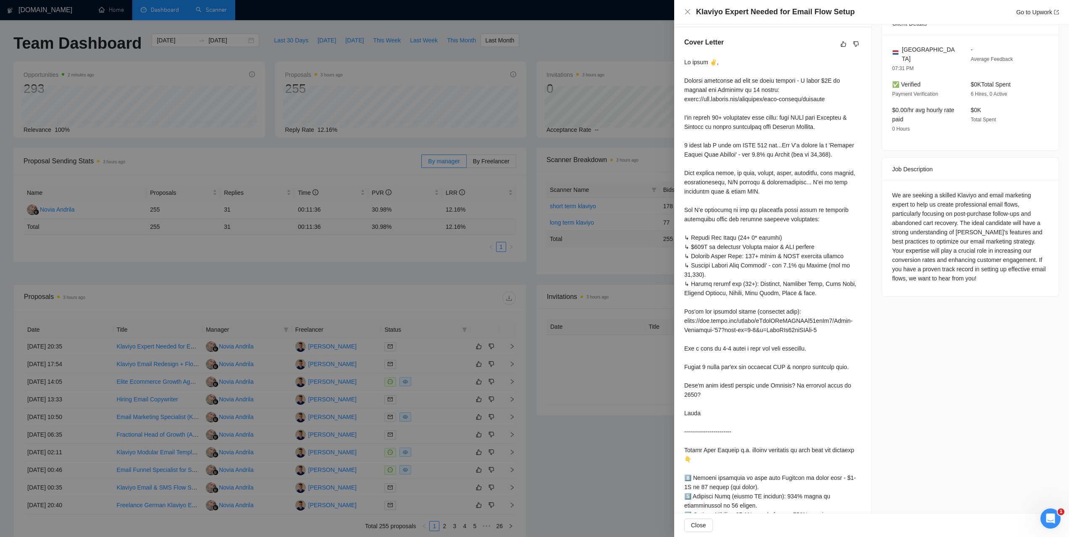
scroll to position [210, 0]
click at [298, 284] on div at bounding box center [534, 268] width 1069 height 537
